Goal: Navigation & Orientation: Find specific page/section

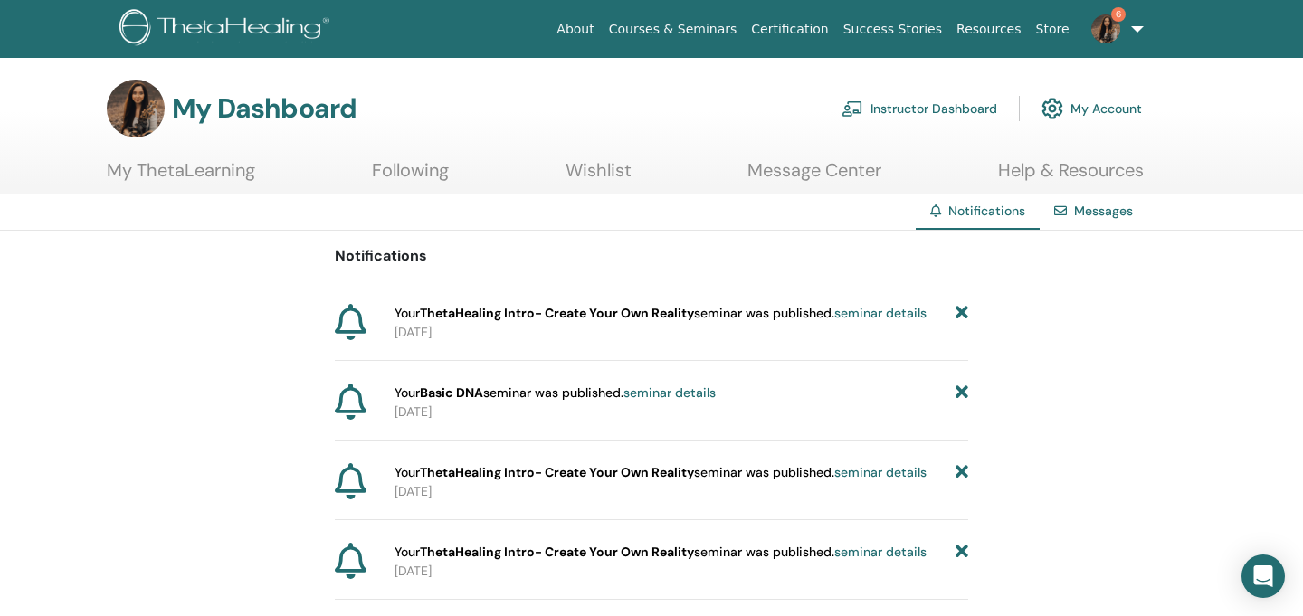
click at [963, 312] on icon at bounding box center [961, 313] width 13 height 19
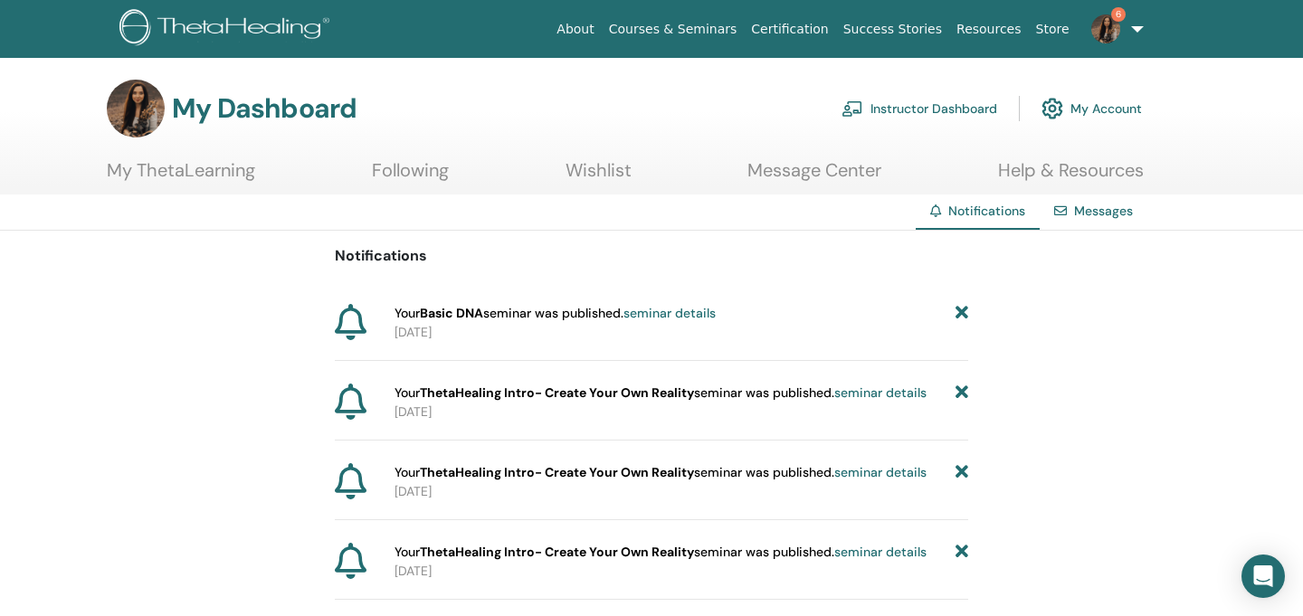
click at [959, 311] on icon at bounding box center [961, 313] width 13 height 19
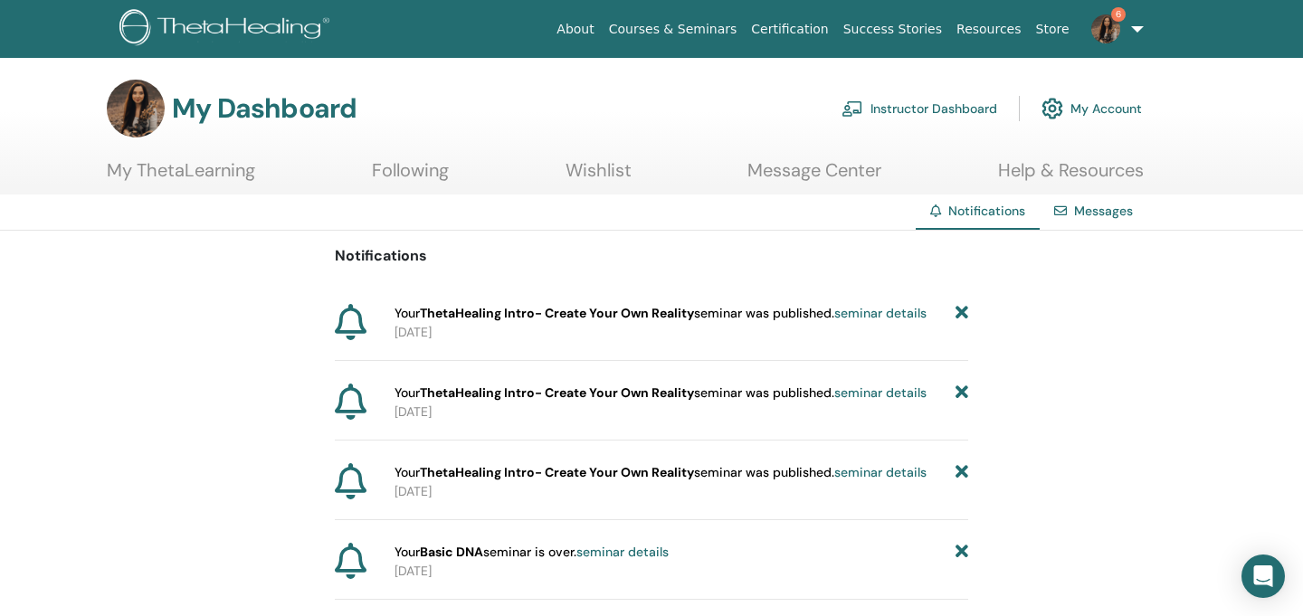
click at [959, 311] on icon at bounding box center [961, 313] width 13 height 19
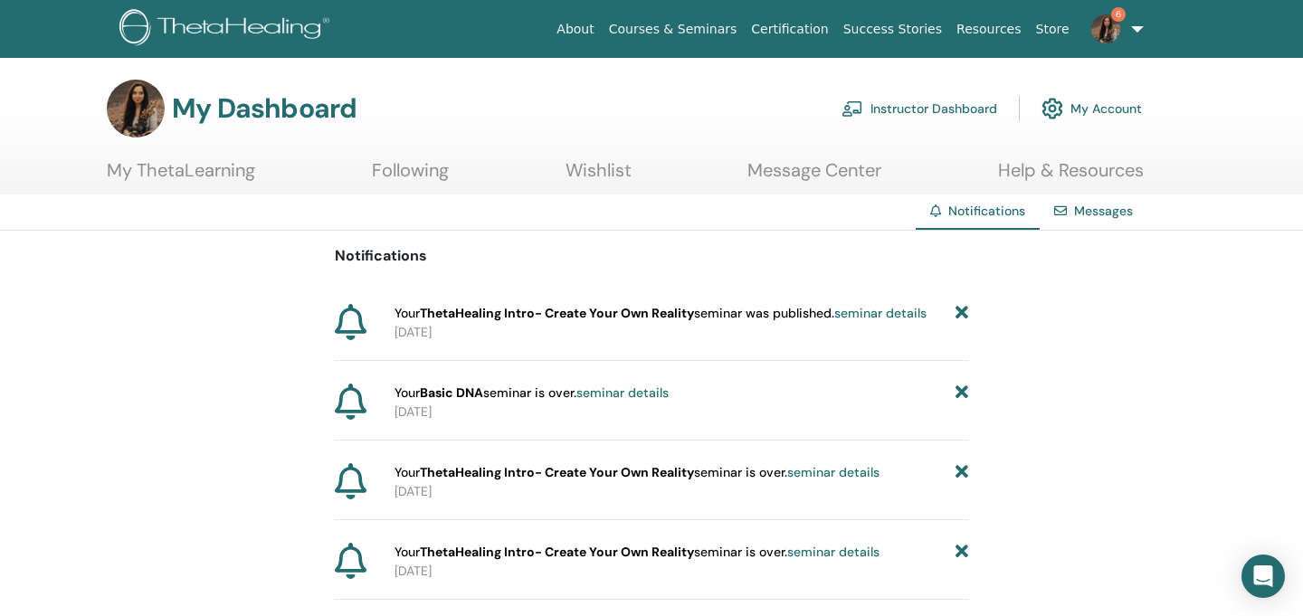
click at [959, 311] on icon at bounding box center [961, 313] width 13 height 19
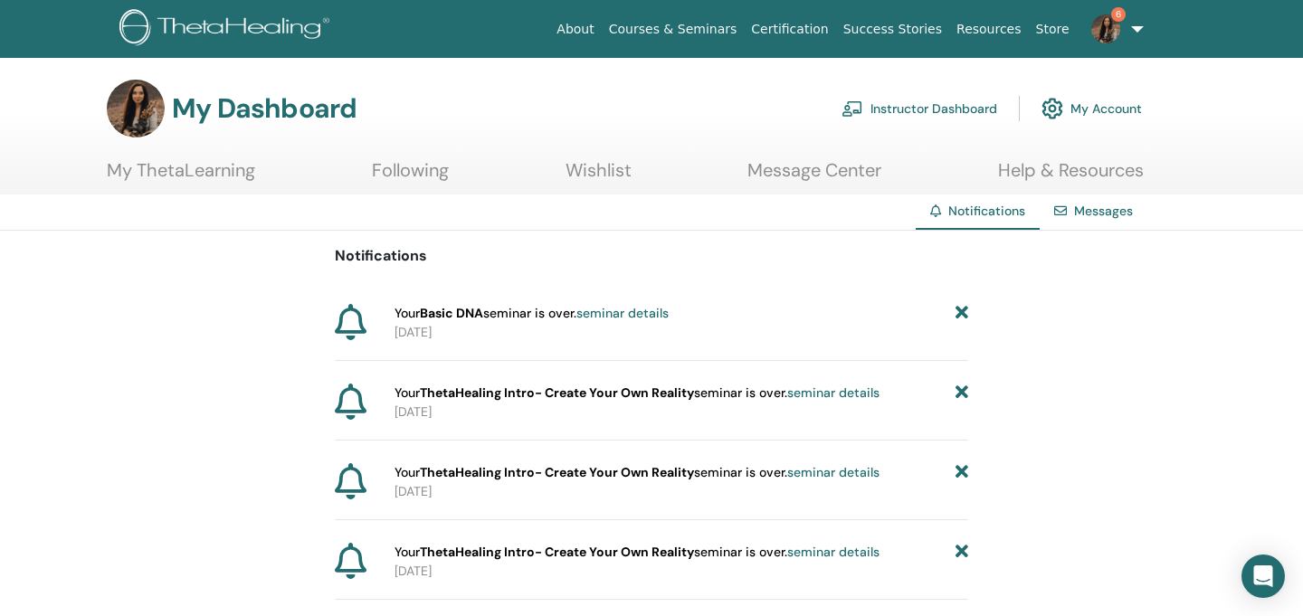
click at [959, 311] on icon at bounding box center [961, 313] width 13 height 19
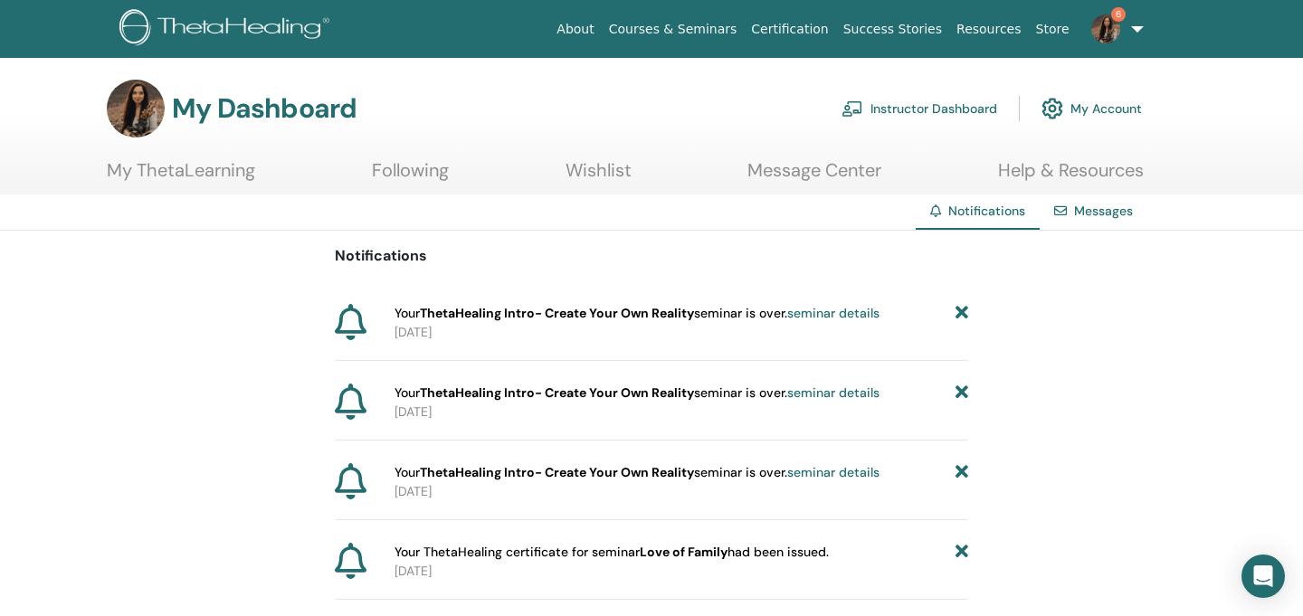
click at [959, 311] on icon at bounding box center [961, 313] width 13 height 19
click at [1098, 29] on img at bounding box center [1105, 28] width 29 height 29
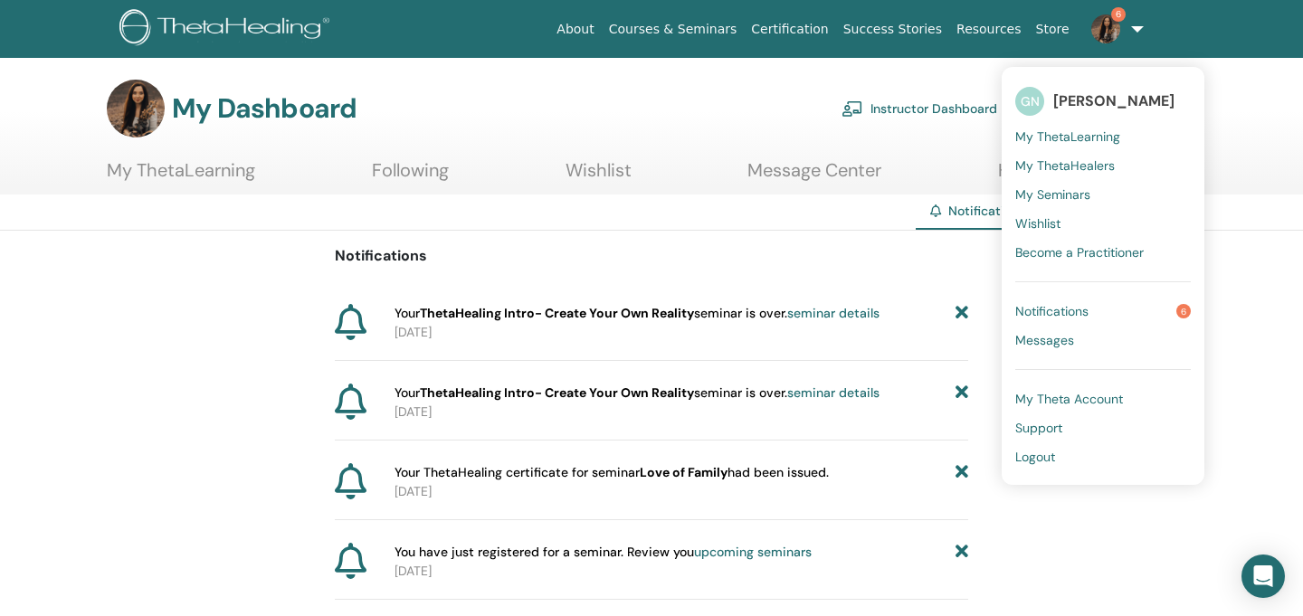
click at [1078, 311] on span "Notifications" at bounding box center [1051, 311] width 73 height 16
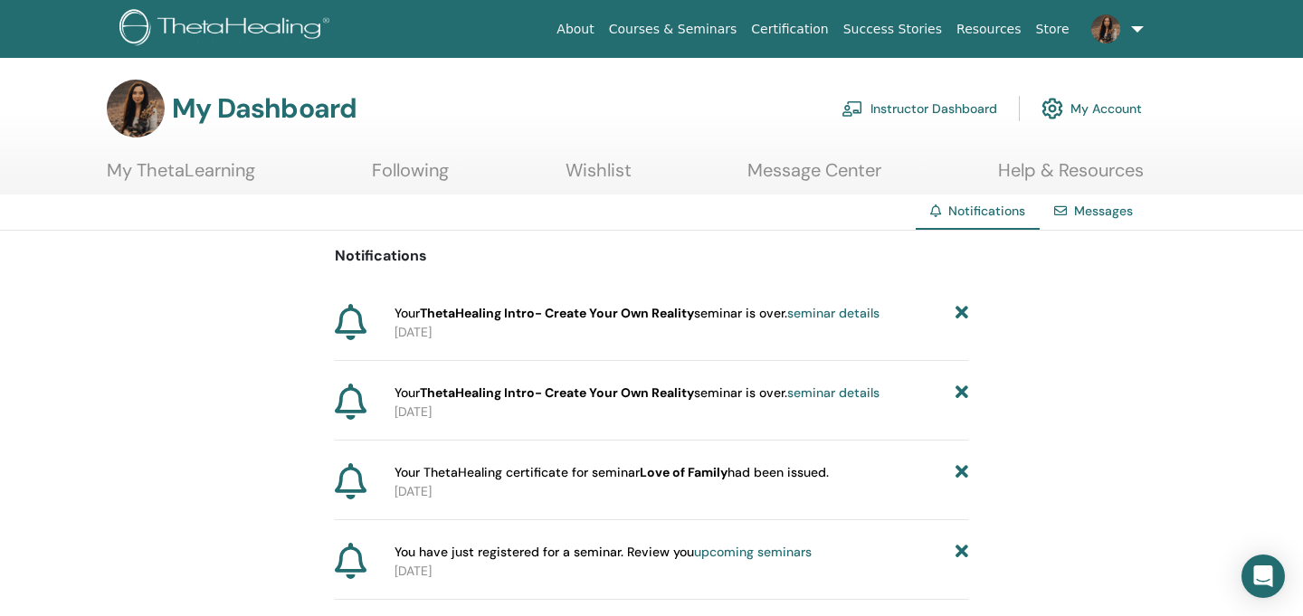
click at [290, 25] on img at bounding box center [227, 29] width 216 height 41
